Goal: Transaction & Acquisition: Purchase product/service

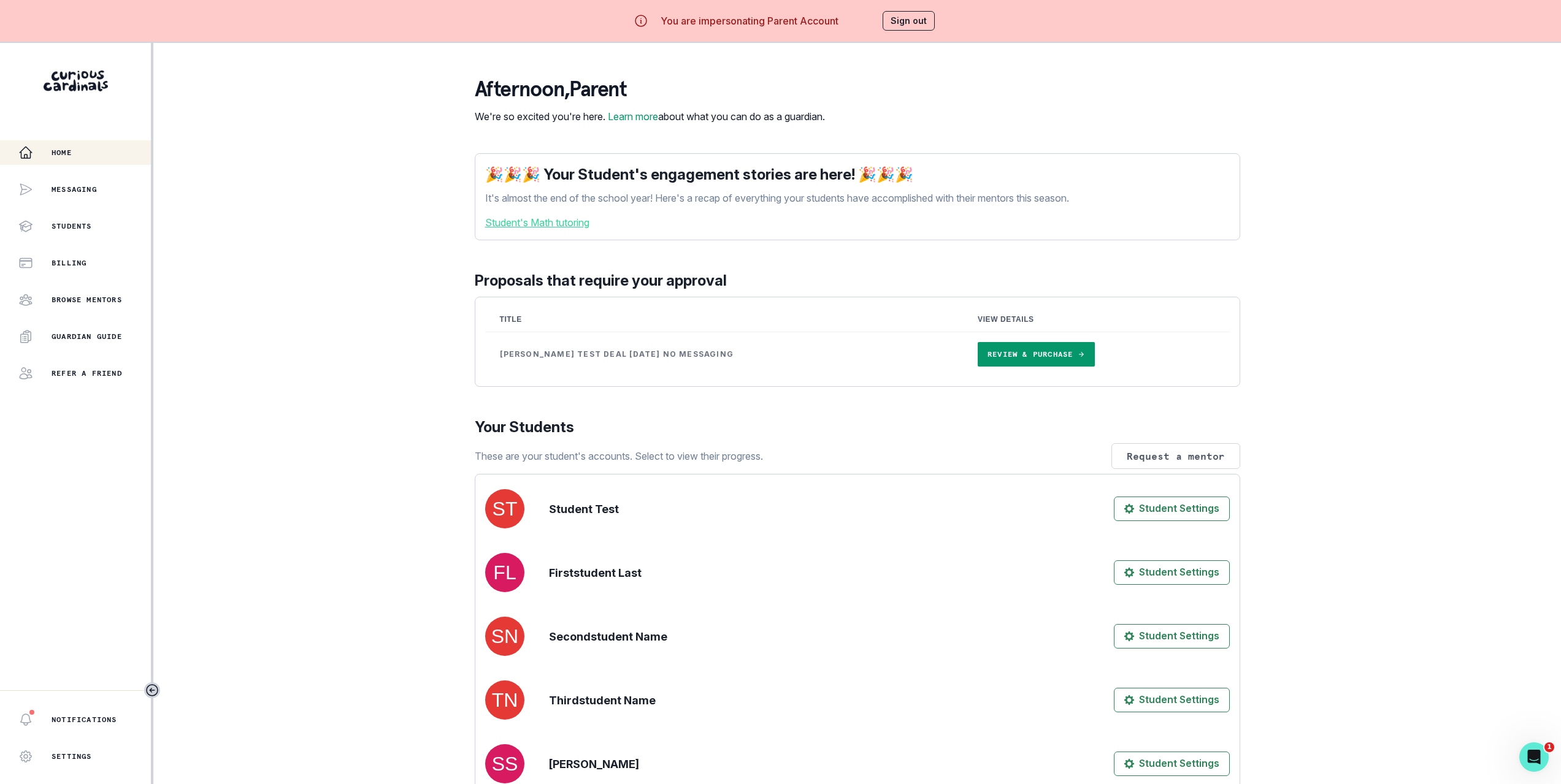
click at [376, 256] on div "Home Messaging Students Billing Browse Mentors Guardian Guide Refer a friend No…" at bounding box center [780, 435] width 1561 height 784
click at [978, 366] on link "Review & Purchase" at bounding box center [1036, 354] width 117 height 25
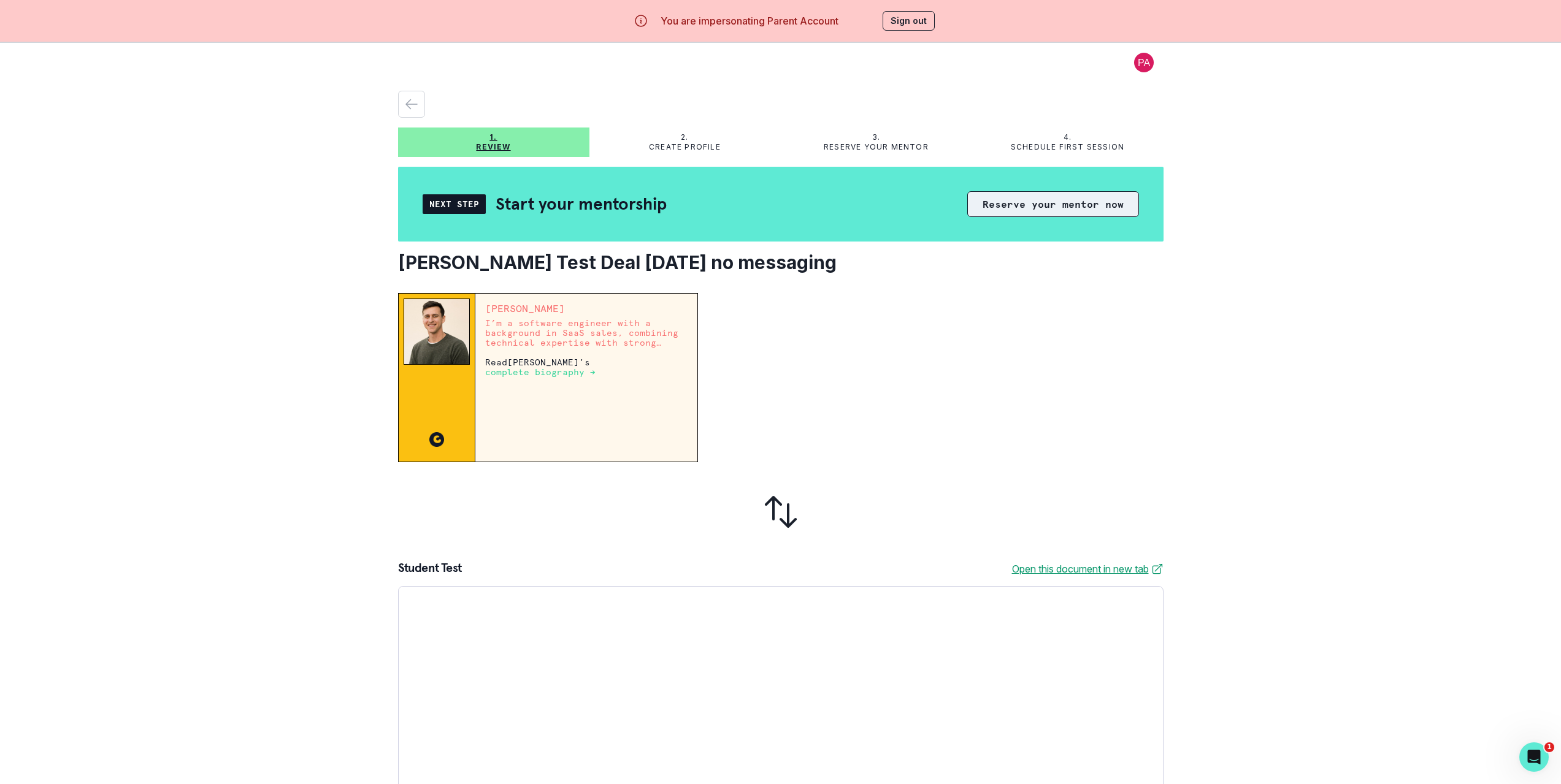
click at [1019, 211] on button "Reserve your mentor now" at bounding box center [1053, 204] width 172 height 26
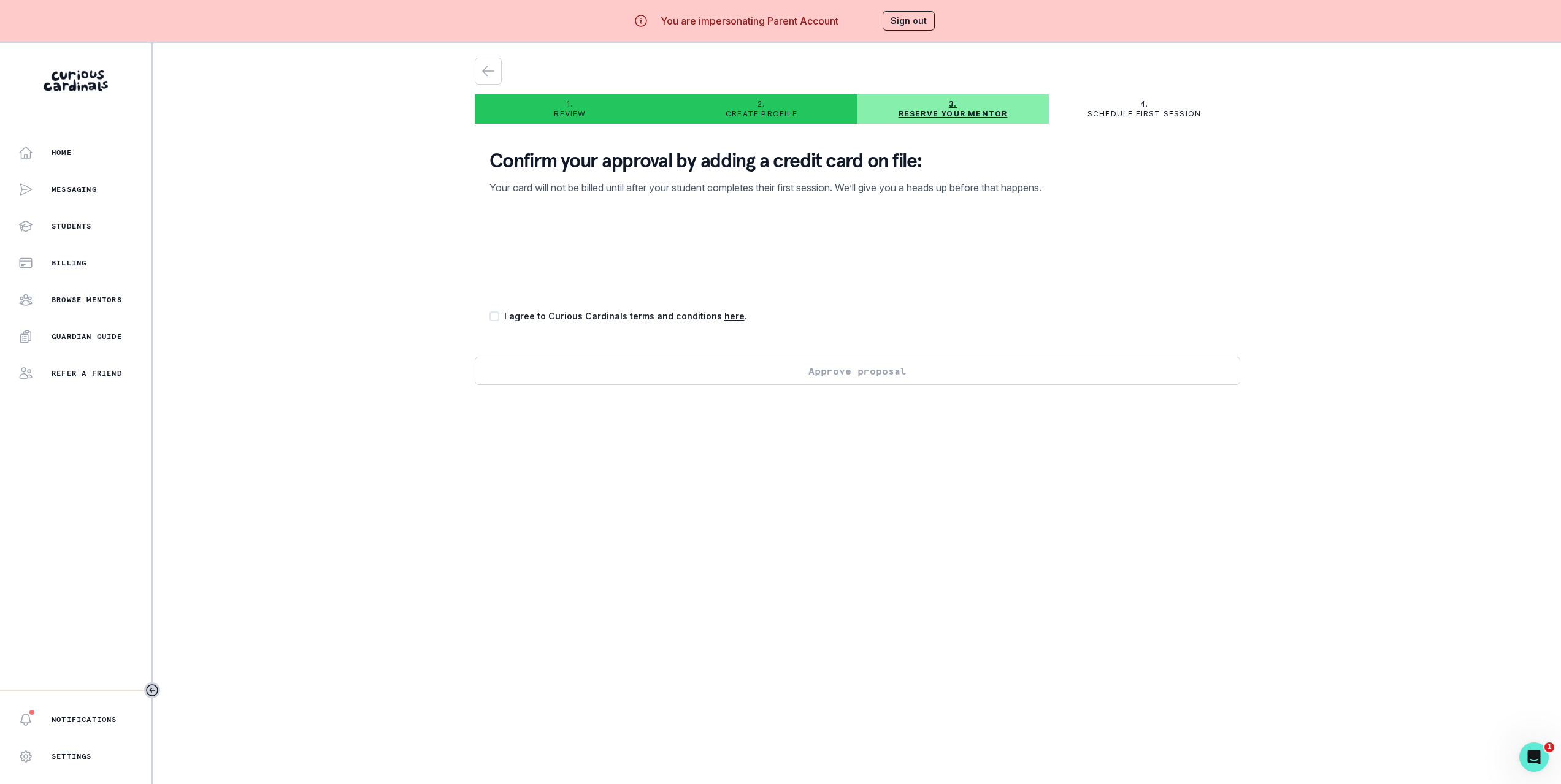
click at [501, 323] on div "Confirm your approval by adding a credit card on file: Your card will not be bi…" at bounding box center [857, 245] width 765 height 223
click at [499, 317] on span at bounding box center [494, 316] width 10 height 10
click at [489, 317] on input "checkbox" at bounding box center [489, 317] width 1 height 1
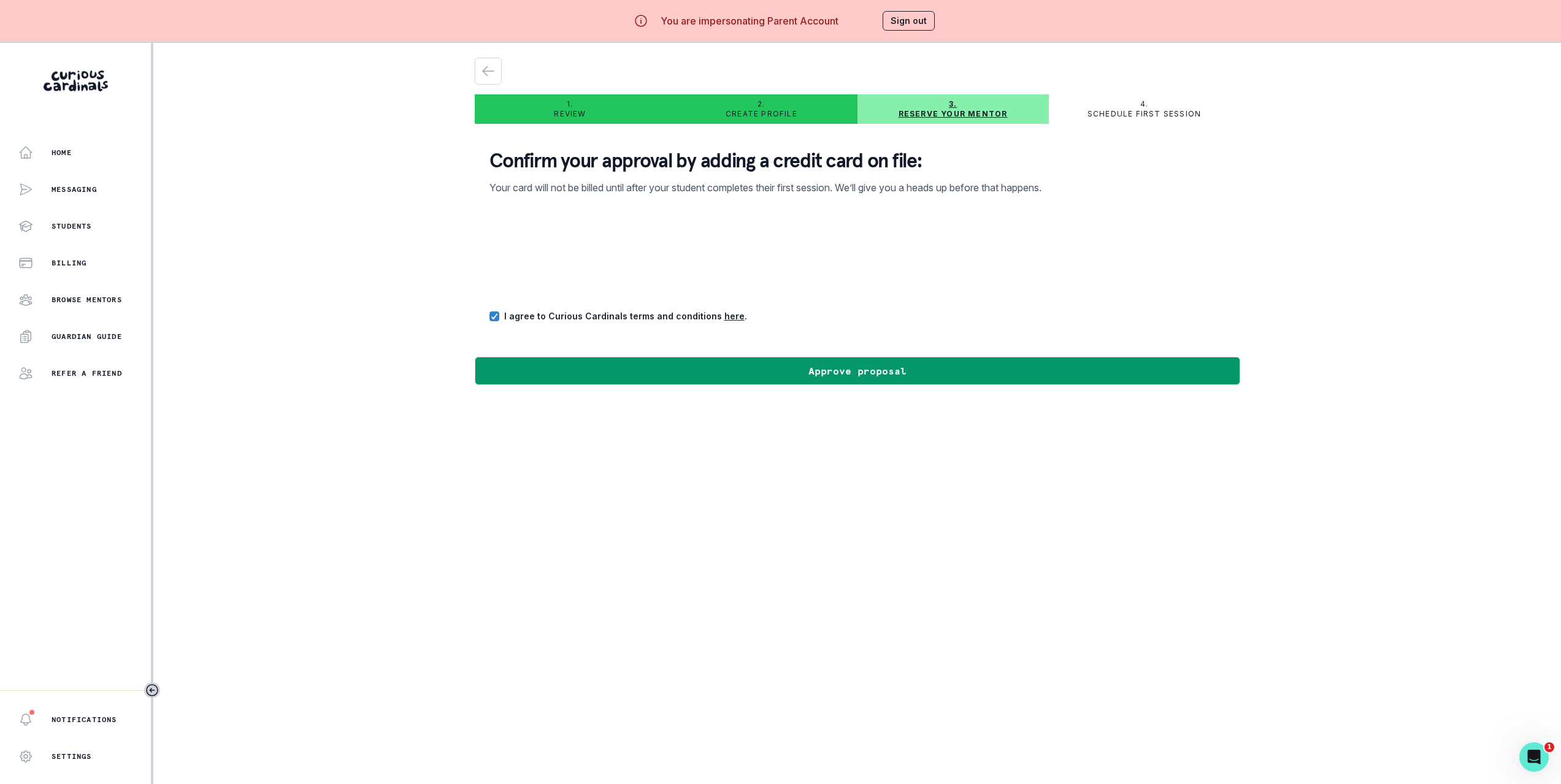
click at [1009, 317] on div "I agree to Curious Cardinals terms and conditions here ." at bounding box center [857, 316] width 736 height 13
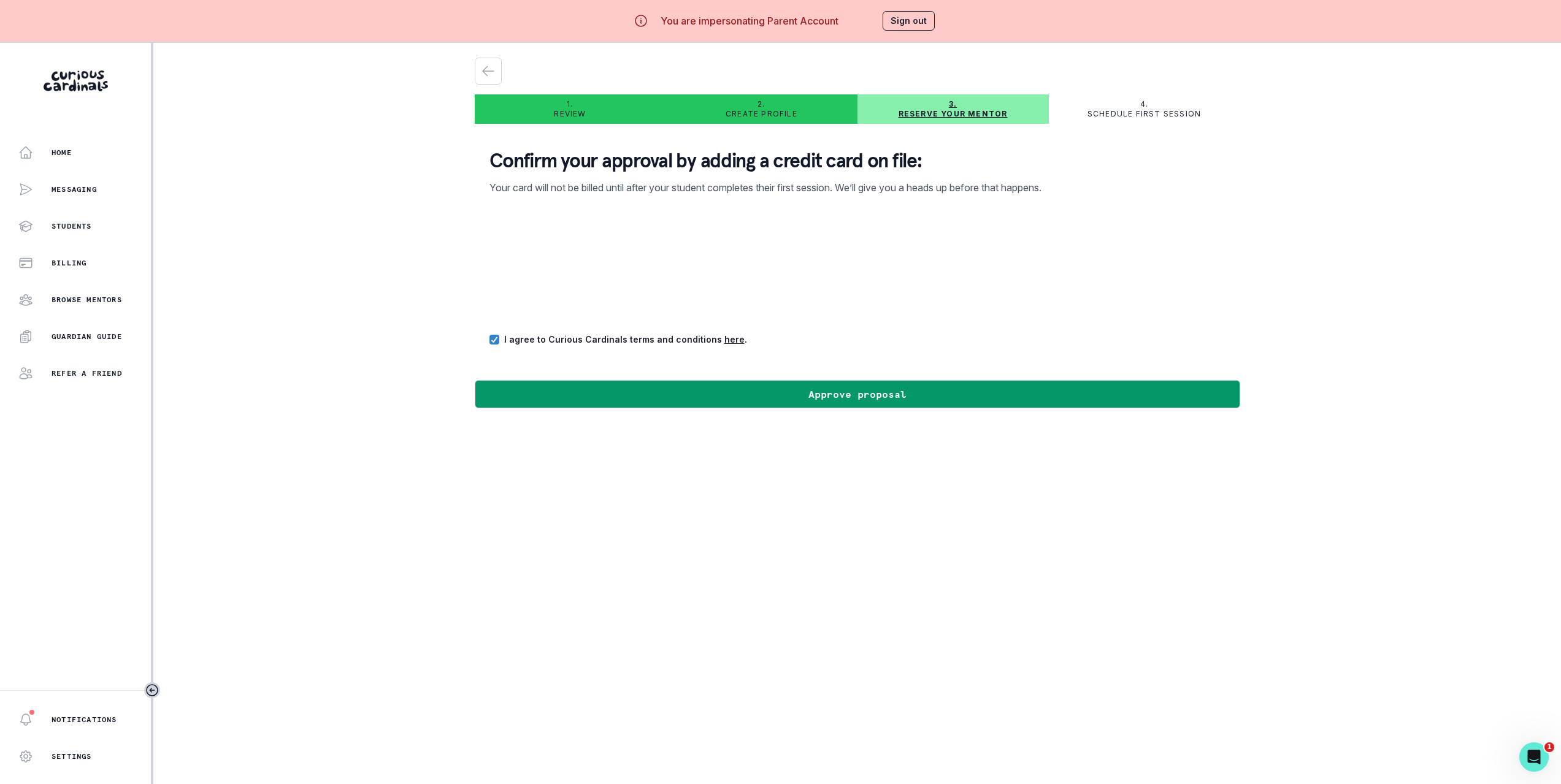
click at [476, 256] on main "1. Review 2. Create profile 3. Reserve your mentor 4. Schedule first session Co…" at bounding box center [857, 435] width 785 height 784
click at [357, 231] on div "Home Messaging Students Billing Browse Mentors Guardian Guide Refer a friend No…" at bounding box center [780, 435] width 1561 height 784
click at [497, 336] on icon at bounding box center [494, 339] width 8 height 6
click at [489, 339] on input "checkbox" at bounding box center [489, 339] width 1 height 1
checkbox input "false"
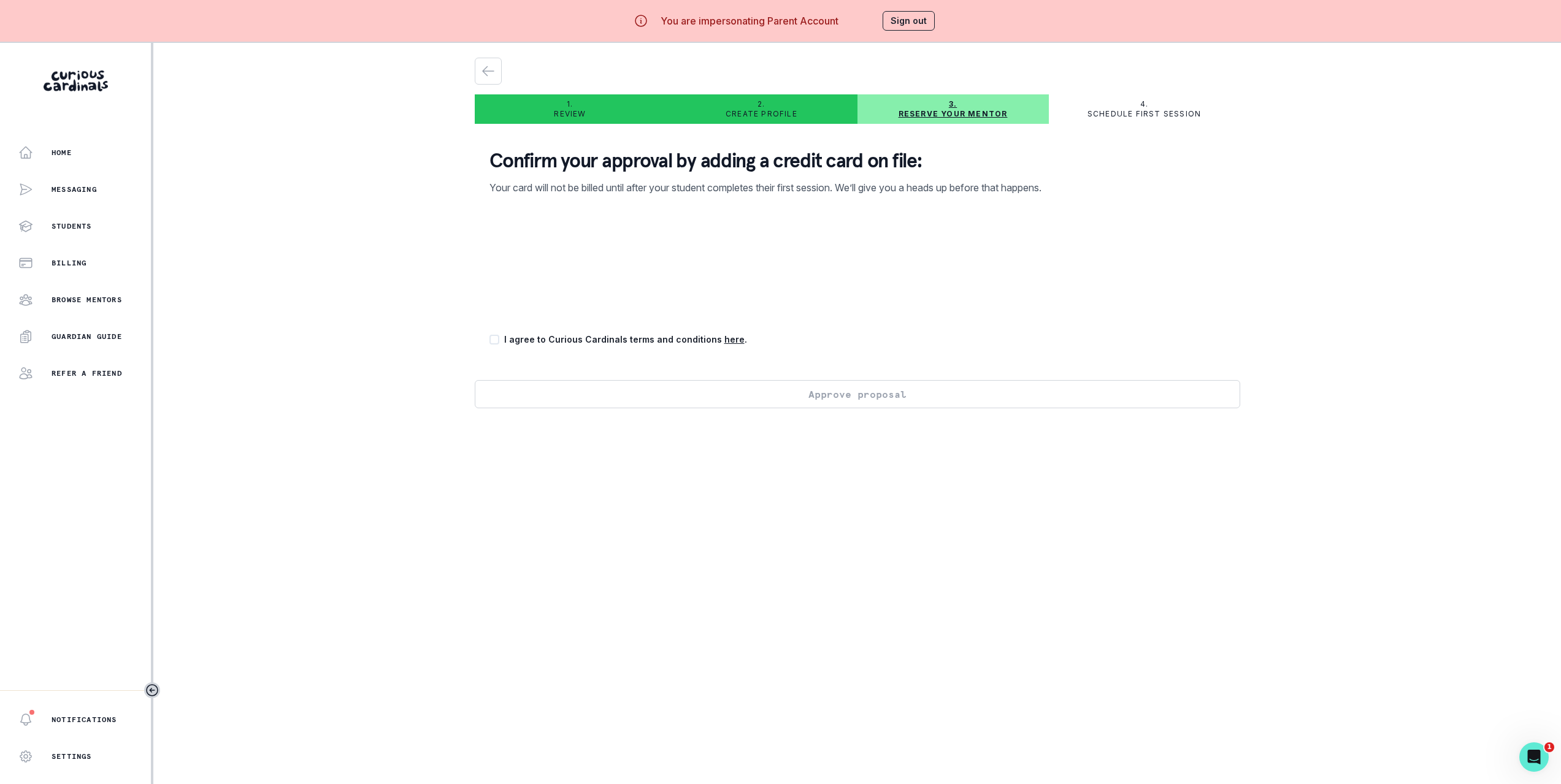
click at [394, 270] on div "Home Messaging Students Billing Browse Mentors Guardian Guide Refer a friend No…" at bounding box center [780, 435] width 1561 height 784
click at [266, 187] on div "Home Messaging Students Billing Browse Mentors Guardian Guide Refer a friend No…" at bounding box center [780, 435] width 1561 height 784
click at [305, 190] on div "Home Messaging Students Billing Browse Mentors Guardian Guide Refer a friend No…" at bounding box center [780, 435] width 1561 height 784
click at [908, 29] on button "Sign out" at bounding box center [908, 21] width 52 height 20
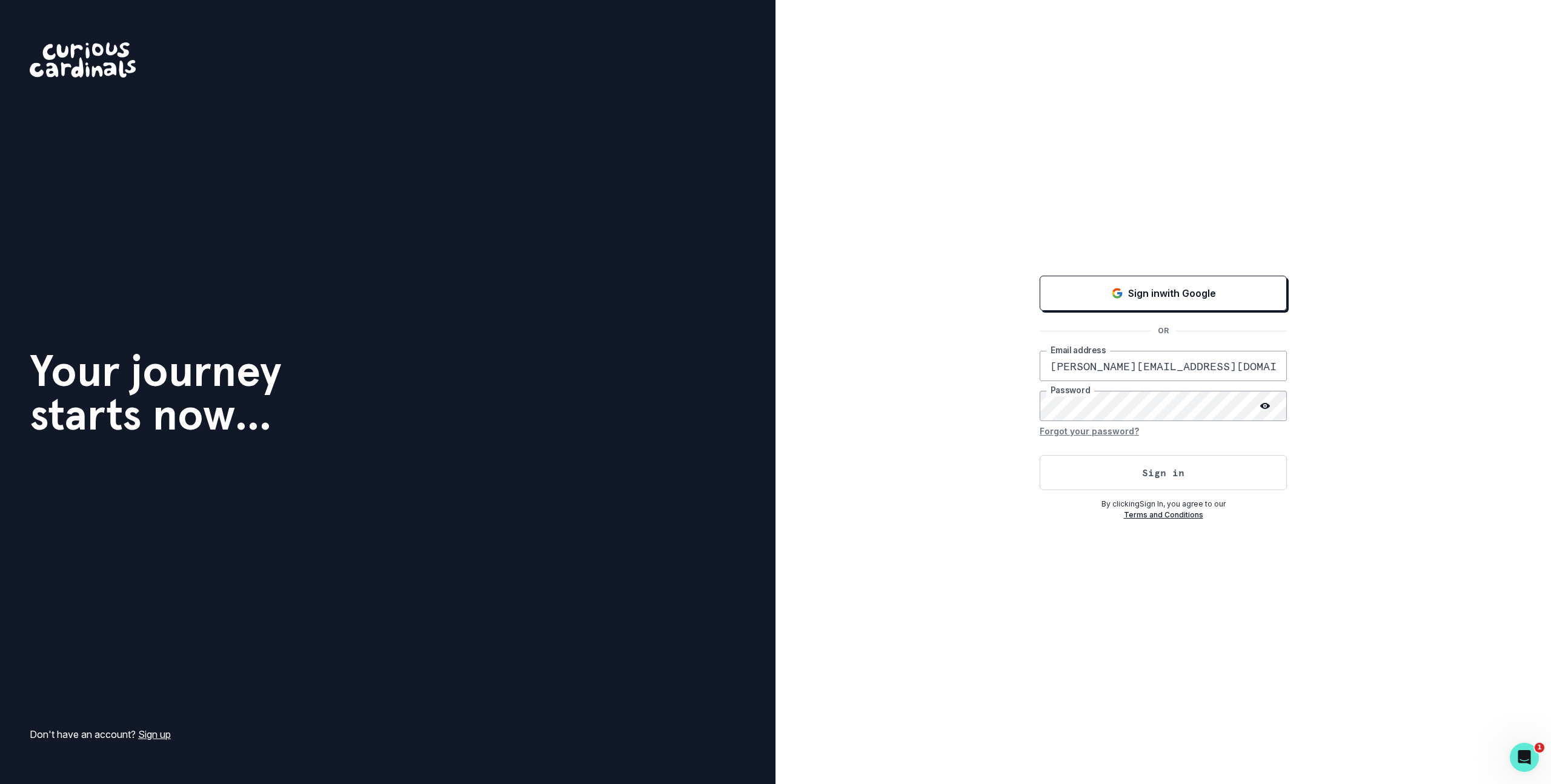
scroll to position [0, 44]
click at [1138, 358] on input "[PERSON_NAME][EMAIL_ADDRESS][DOMAIN_NAME]" at bounding box center [1164, 366] width 248 height 30
click at [1430, 378] on div "Sign in with Google OR [PERSON_NAME][EMAIL_ADDRESS][DOMAIN_NAME] Email address …" at bounding box center [1163, 392] width 776 height 784
click at [1220, 286] on div "Sign in with Google" at bounding box center [1164, 294] width 217 height 15
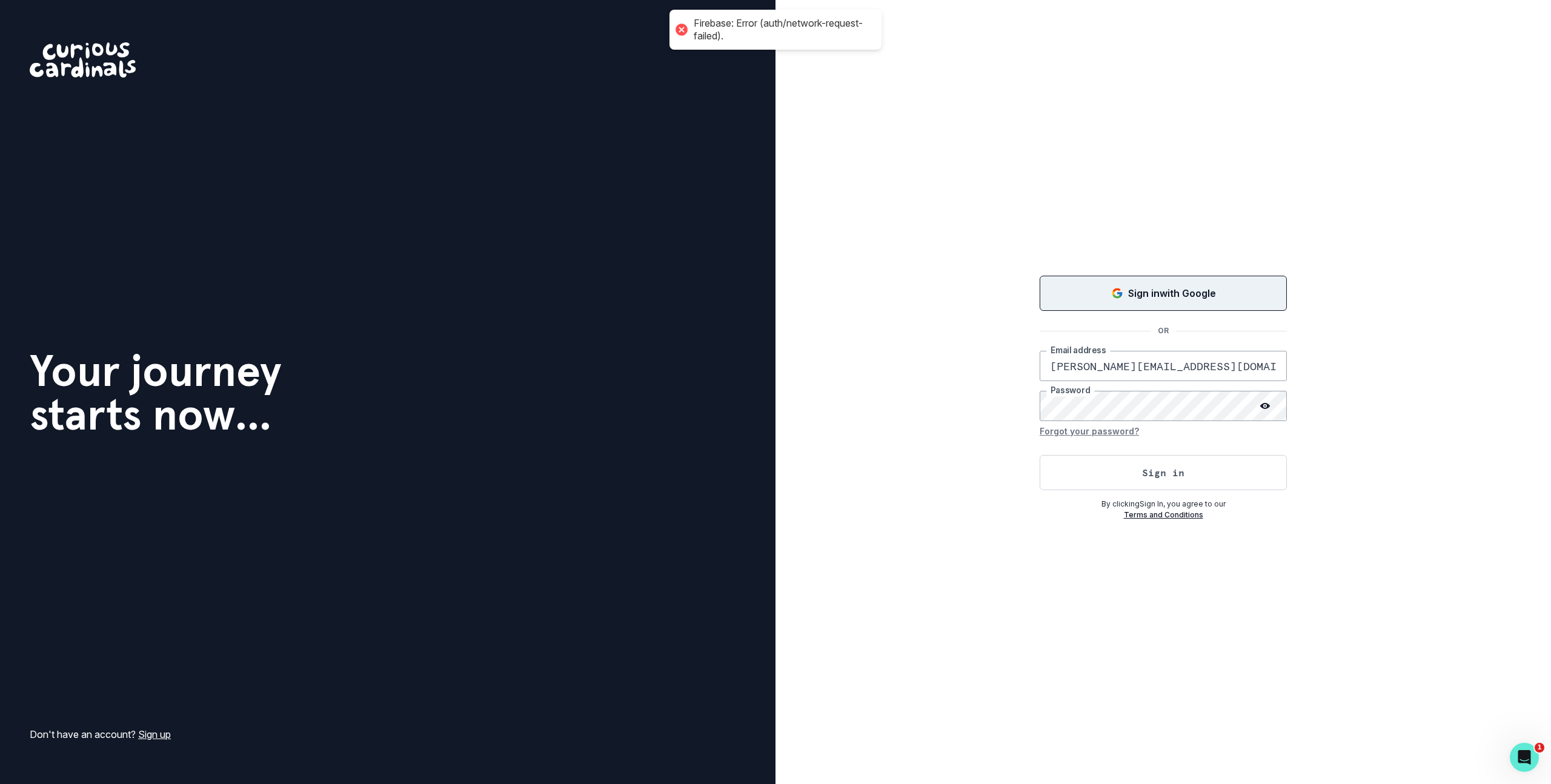
click at [975, 155] on div "Sign in with Google OR [PERSON_NAME][EMAIL_ADDRESS][DOMAIN_NAME] Email address …" at bounding box center [1163, 392] width 776 height 784
click at [1161, 209] on div "Sign in with Google OR [PERSON_NAME][EMAIL_ADDRESS][DOMAIN_NAME] Email address …" at bounding box center [1163, 392] width 776 height 784
click at [964, 235] on div "Sign in with Google OR [PERSON_NAME][EMAIL_ADDRESS][DOMAIN_NAME] Email address …" at bounding box center [1163, 392] width 776 height 784
click at [1094, 290] on div "Sign in with Google" at bounding box center [1164, 294] width 217 height 15
click at [1060, 226] on div "Sign in with Google OR [PERSON_NAME][EMAIL_ADDRESS][DOMAIN_NAME] Email address …" at bounding box center [1163, 392] width 776 height 784
